Goal: Task Accomplishment & Management: Complete application form

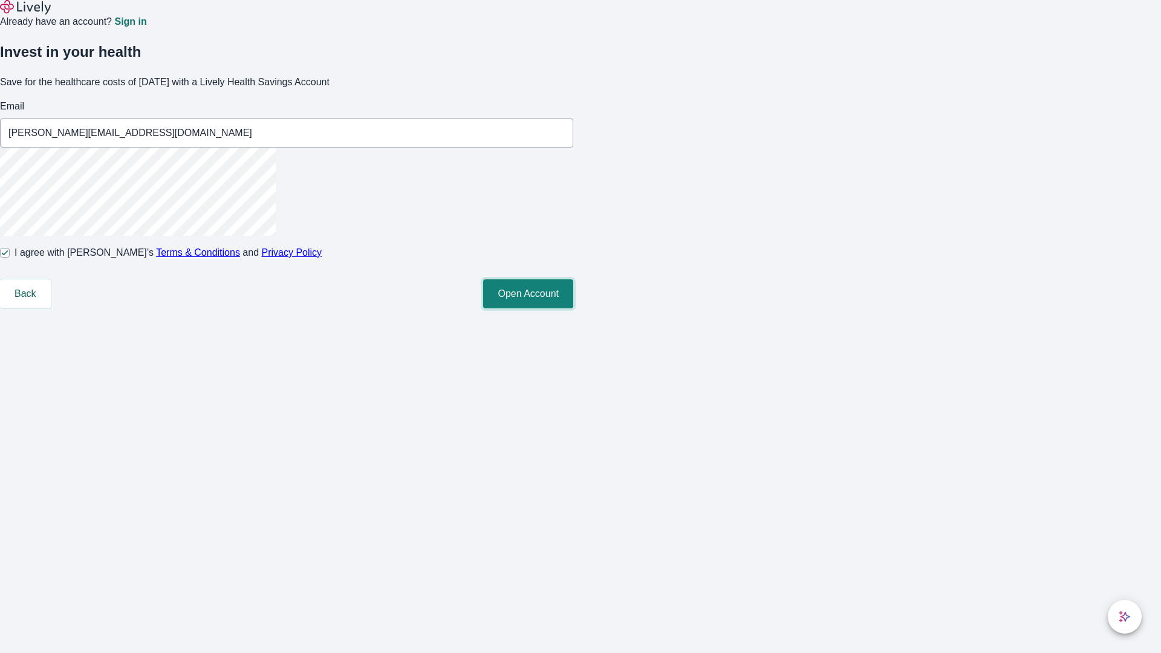
click at [573, 308] on button "Open Account" at bounding box center [528, 293] width 90 height 29
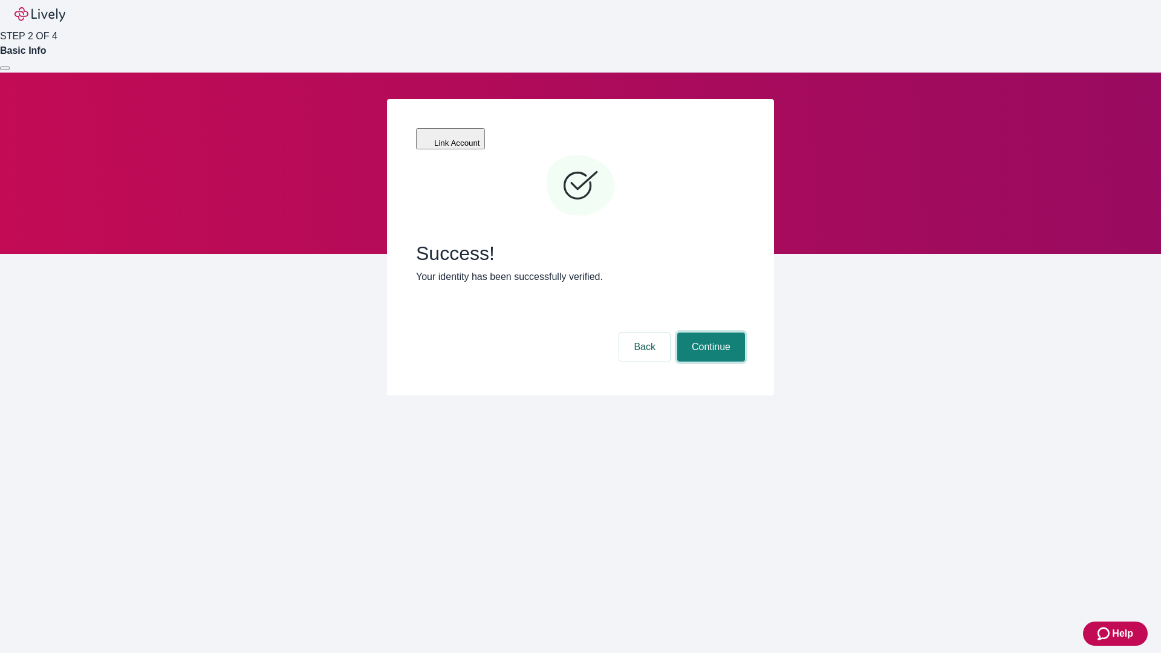
click at [709, 333] on button "Continue" at bounding box center [711, 347] width 68 height 29
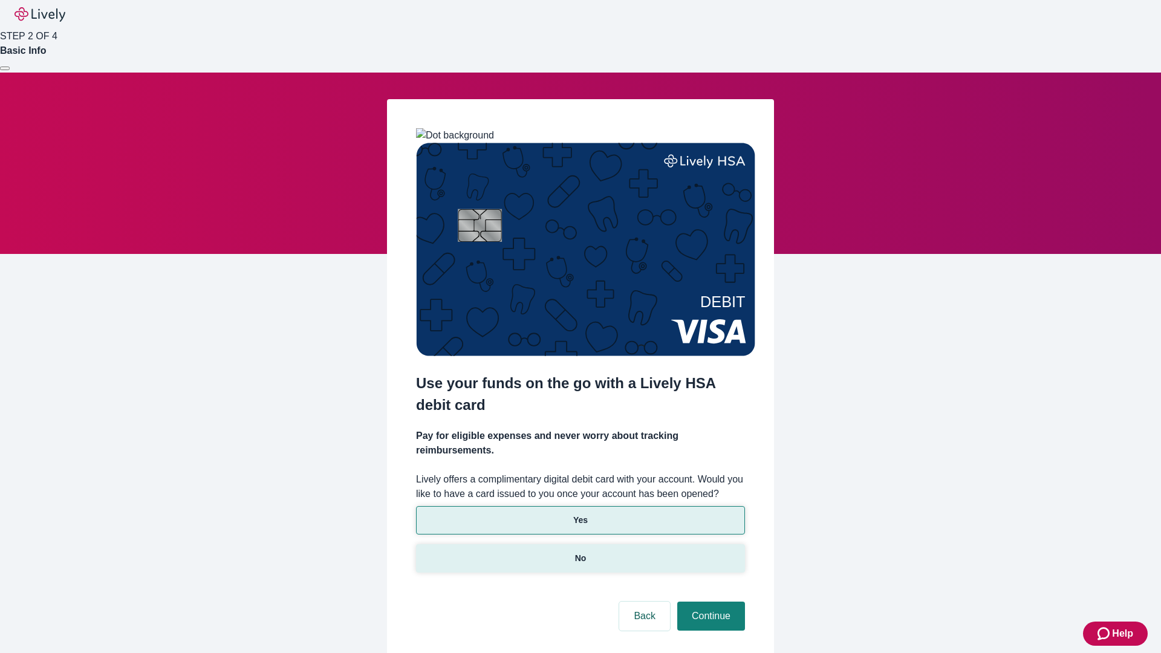
click at [580, 552] on p "No" at bounding box center [580, 558] width 11 height 13
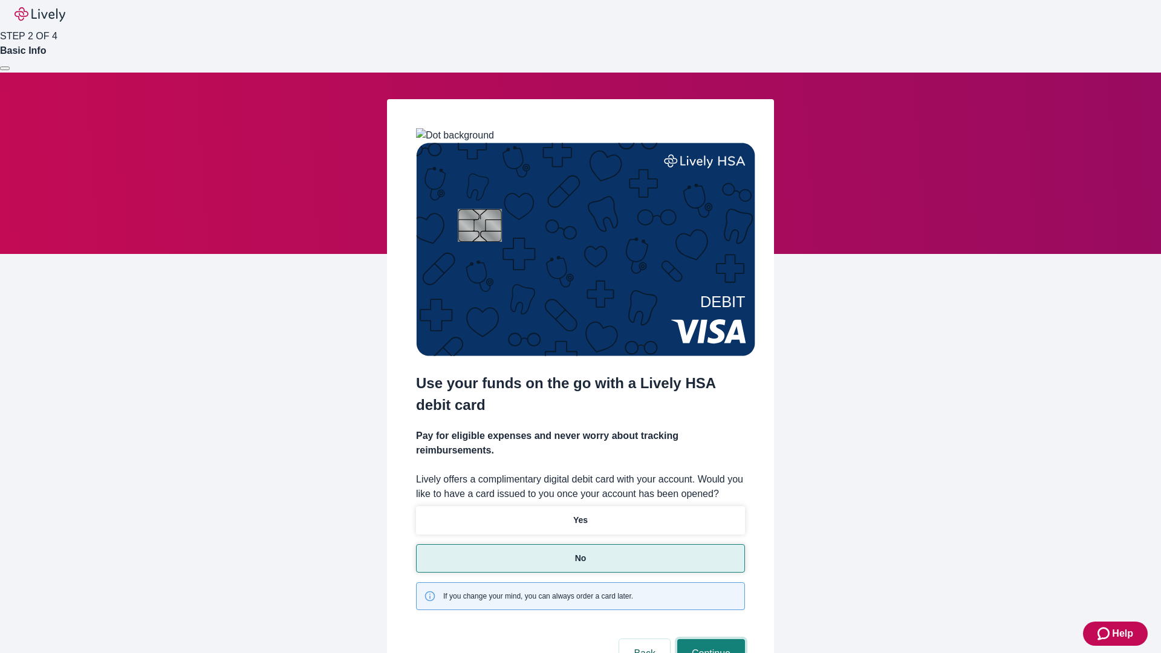
click at [709, 639] on button "Continue" at bounding box center [711, 653] width 68 height 29
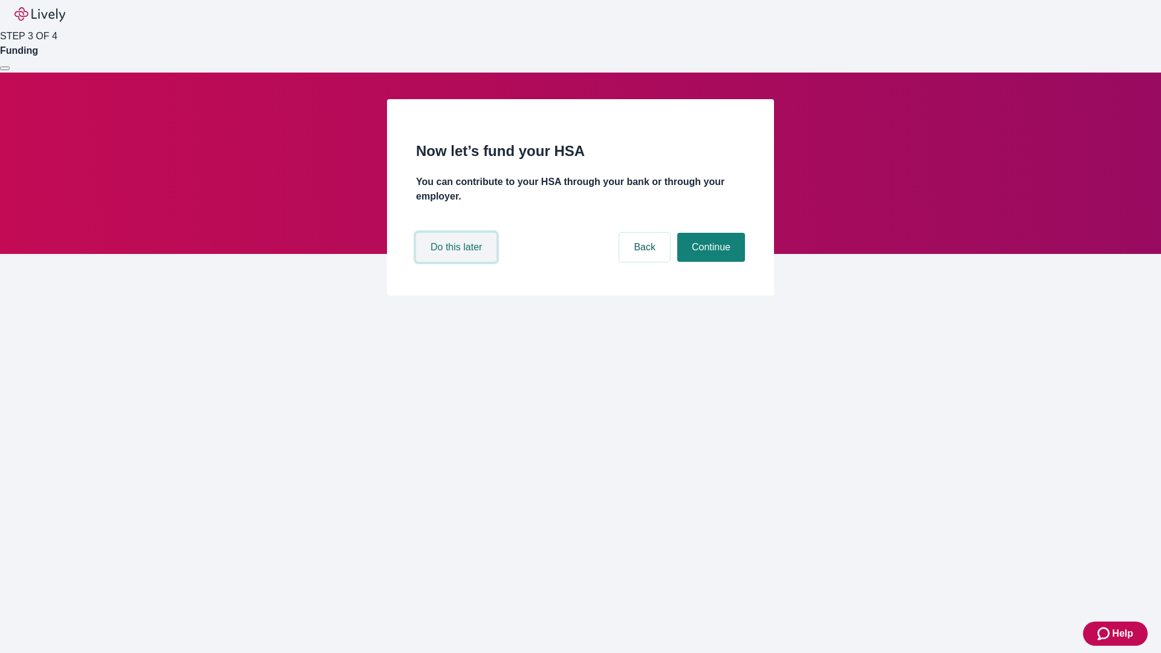
click at [458, 262] on button "Do this later" at bounding box center [456, 247] width 80 height 29
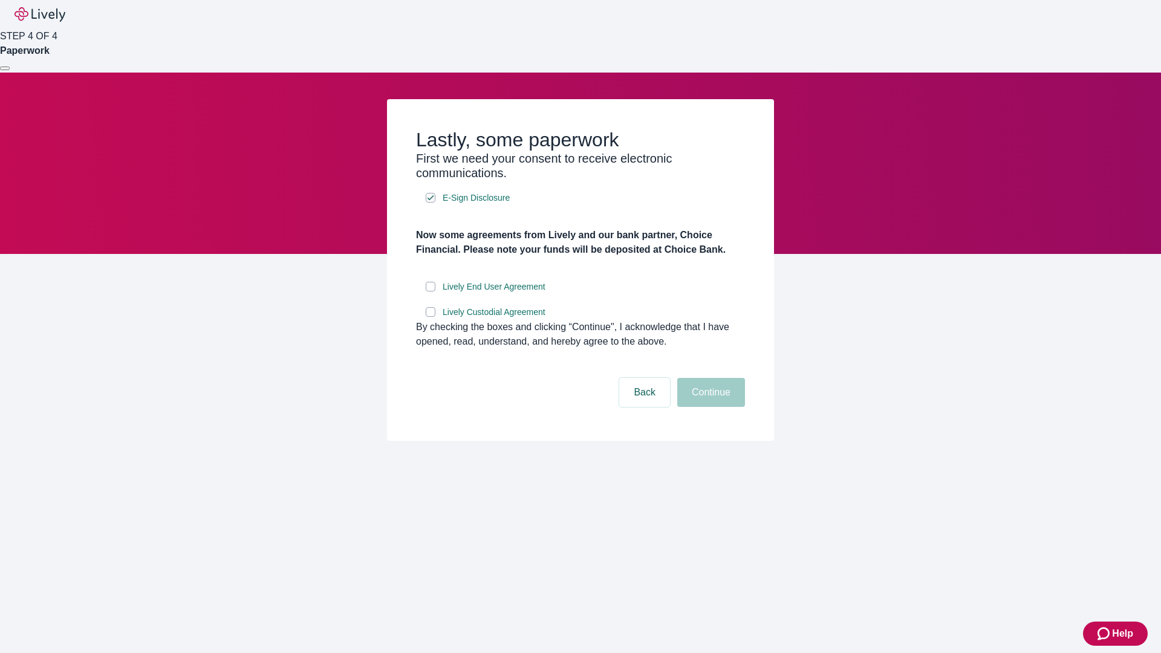
click at [431, 291] on input "Lively End User Agreement" at bounding box center [431, 287] width 10 height 10
checkbox input "true"
click at [431, 317] on input "Lively Custodial Agreement" at bounding box center [431, 312] width 10 height 10
checkbox input "true"
click at [709, 407] on button "Continue" at bounding box center [711, 392] width 68 height 29
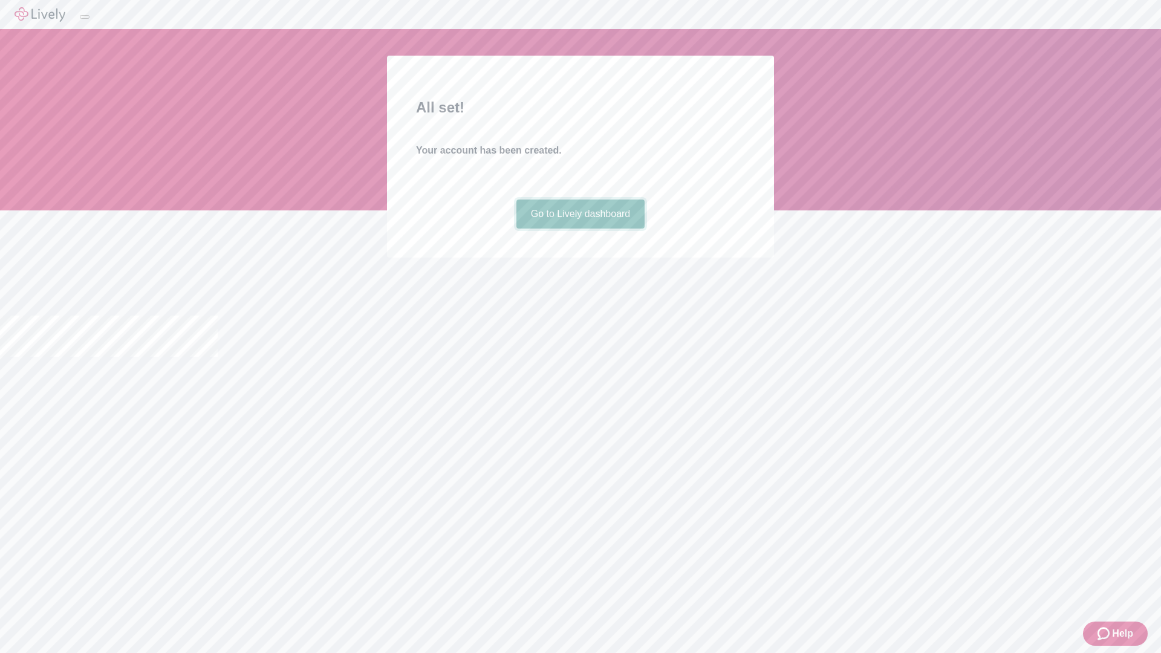
click at [580, 229] on link "Go to Lively dashboard" at bounding box center [580, 214] width 129 height 29
